Goal: Task Accomplishment & Management: Use online tool/utility

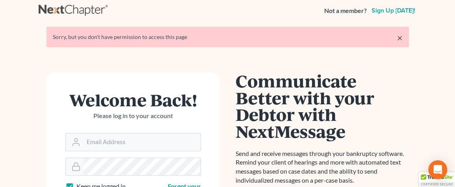
scroll to position [79, 0]
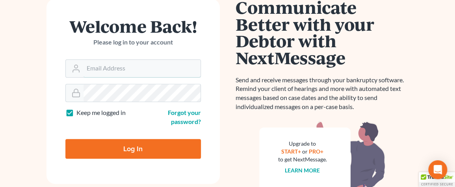
type input "[EMAIL_ADDRESS][DOMAIN_NAME]"
click at [135, 149] on input "Log In" at bounding box center [133, 149] width 136 height 20
type input "Thinking..."
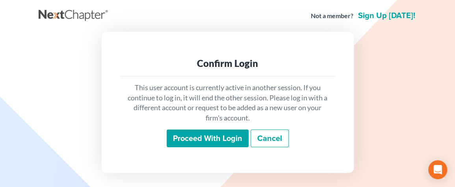
click at [207, 136] on input "Proceed with login" at bounding box center [208, 139] width 82 height 18
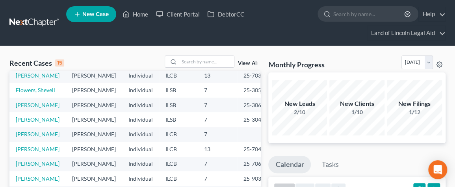
scroll to position [164, 0]
click at [28, 131] on link "[PERSON_NAME]" at bounding box center [38, 134] width 44 height 7
